Goal: Information Seeking & Learning: Learn about a topic

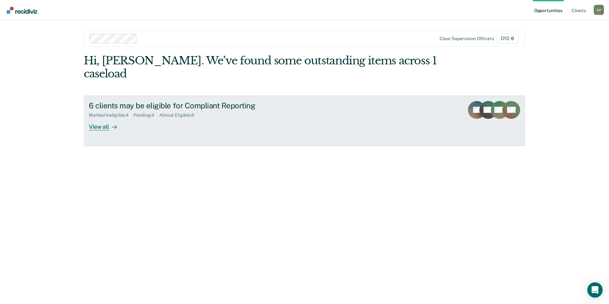
click at [182, 117] on link "6 clients may be eligible for Compliant Reporting Marked Ineligible : 4 Pending…" at bounding box center [304, 120] width 441 height 50
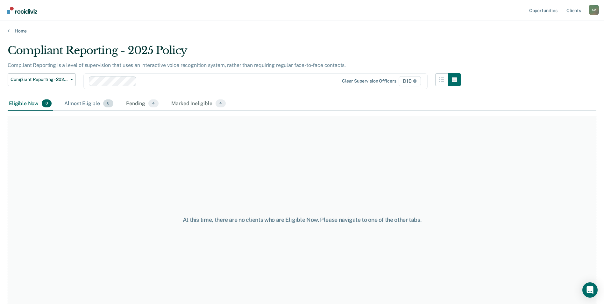
click at [86, 106] on div "Almost Eligible 6" at bounding box center [89, 104] width 52 height 14
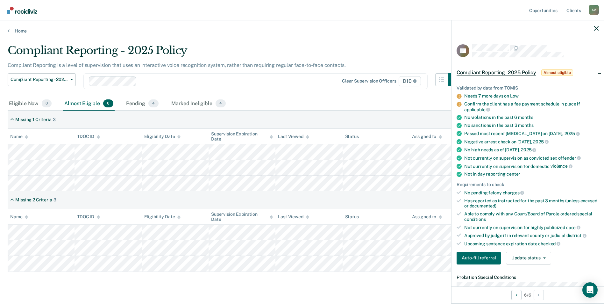
click at [244, 279] on div "Compliant Reporting - 2025 Policy Compliant Reporting is a level of supervision…" at bounding box center [302, 167] width 589 height 246
click at [596, 27] on icon "button" at bounding box center [596, 28] width 4 height 4
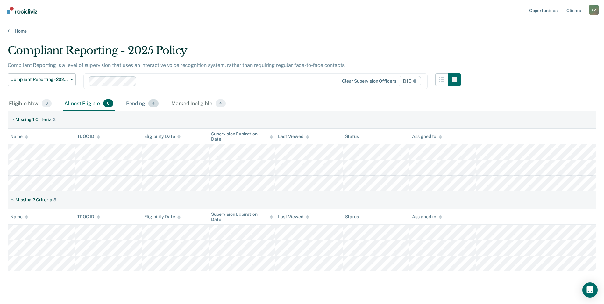
click at [131, 100] on div "Pending 4" at bounding box center [142, 104] width 35 height 14
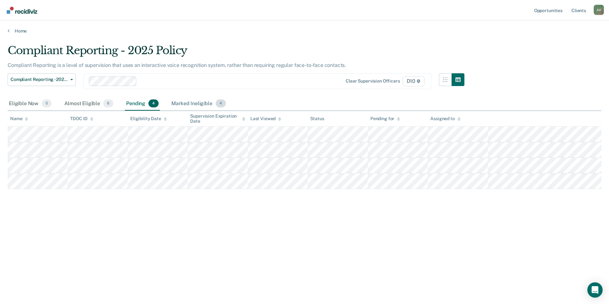
click at [194, 104] on div "Marked Ineligible 4" at bounding box center [198, 104] width 57 height 14
